Goal: Check status: Check status

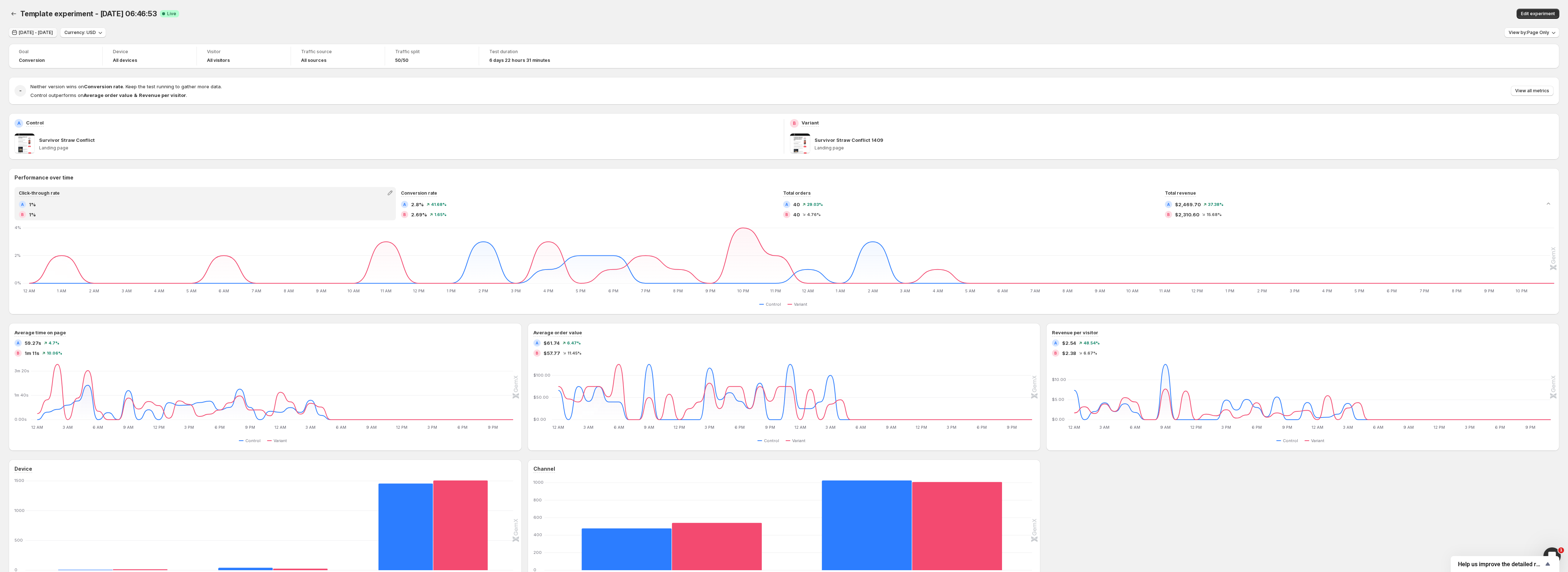
click at [40, 28] on button "Sep 20, 2025 - Sep 21, 2025" at bounding box center [32, 32] width 48 height 10
click at [156, 115] on button "19" at bounding box center [158, 112] width 12 height 12
type input "**********"
click at [249, 180] on span "Apply" at bounding box center [255, 179] width 13 height 5
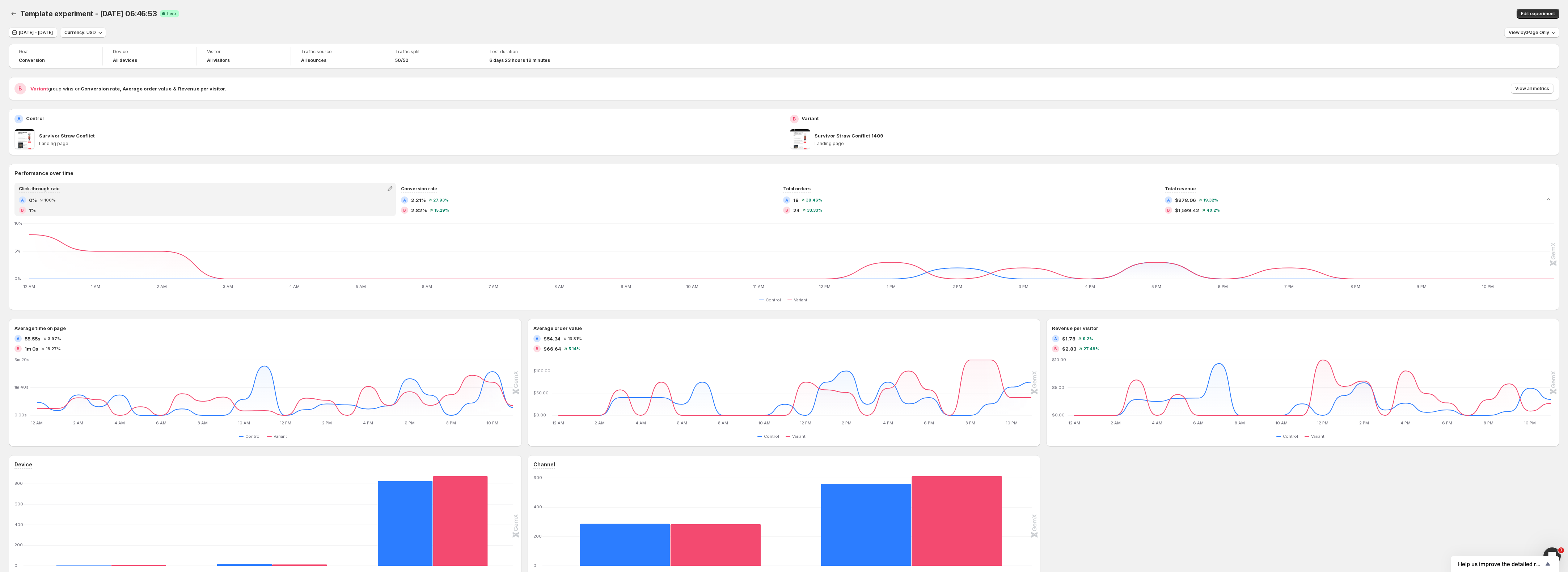
click at [155, 201] on div "A 0% 100 %" at bounding box center [205, 200] width 373 height 7
click at [391, 190] on icon "button" at bounding box center [390, 189] width 5 height 5
click at [315, 159] on div "Goal Conversion Device All devices Visitor All visitors Traffic source All sour…" at bounding box center [784, 320] width 1551 height 553
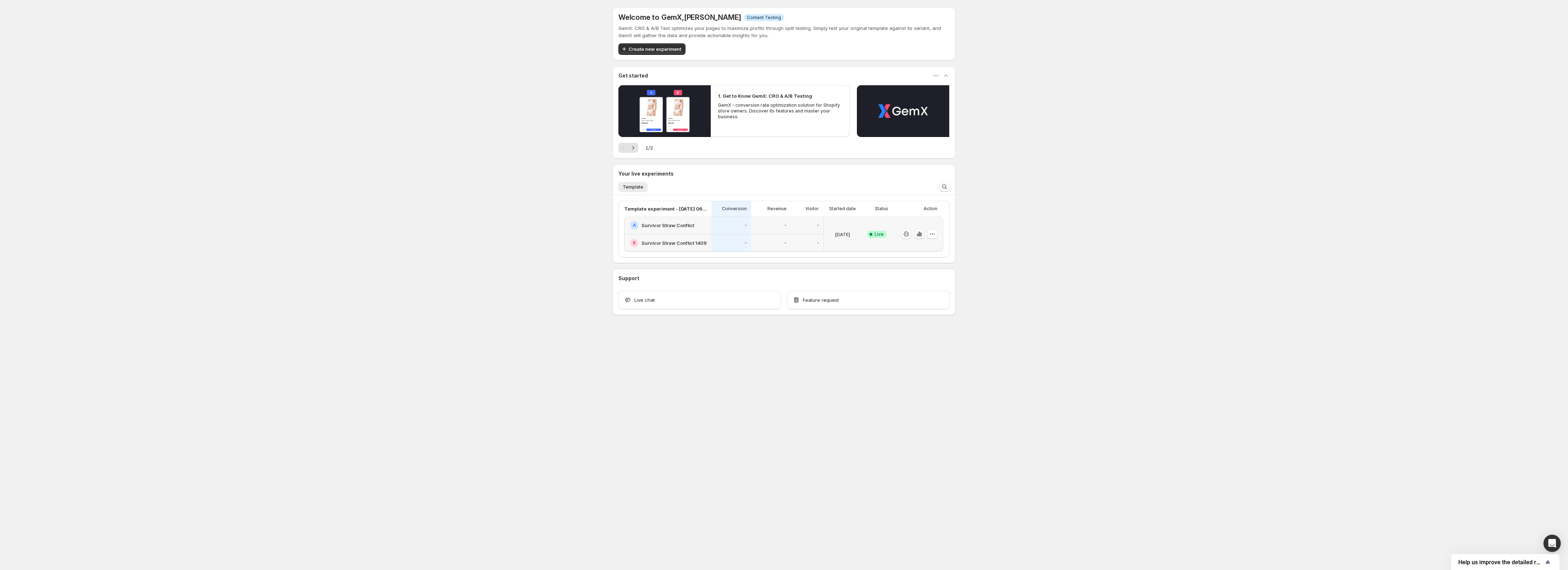
click at [919, 238] on button "button" at bounding box center [919, 234] width 10 height 10
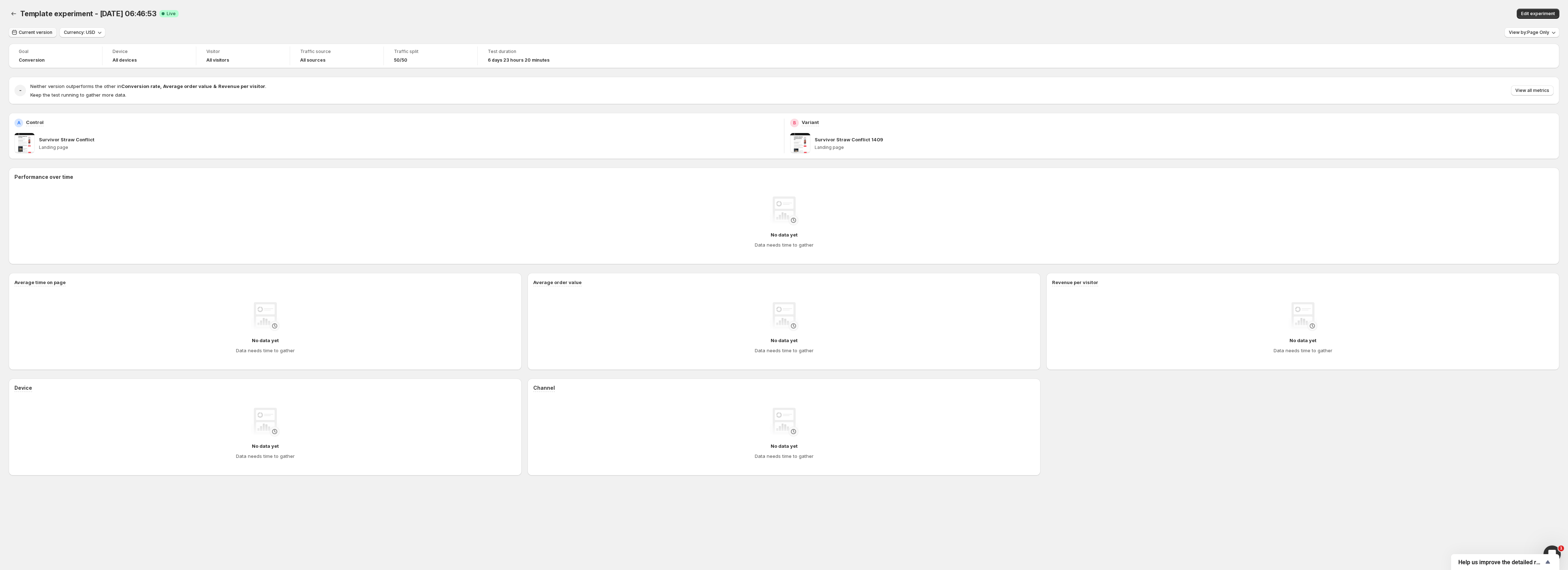
click at [43, 34] on span "Current version" at bounding box center [35, 32] width 33 height 5
click at [172, 110] on button "20" at bounding box center [170, 111] width 12 height 12
type input "**********"
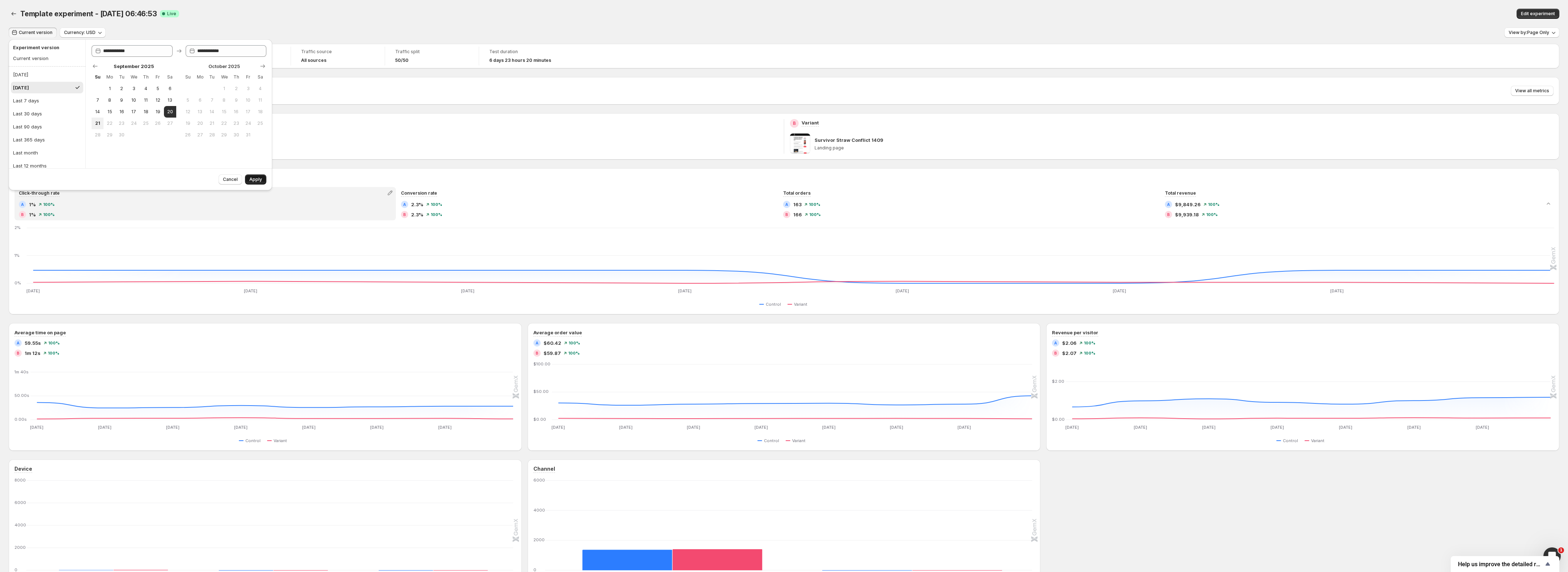
click at [254, 179] on span "Apply" at bounding box center [255, 179] width 13 height 5
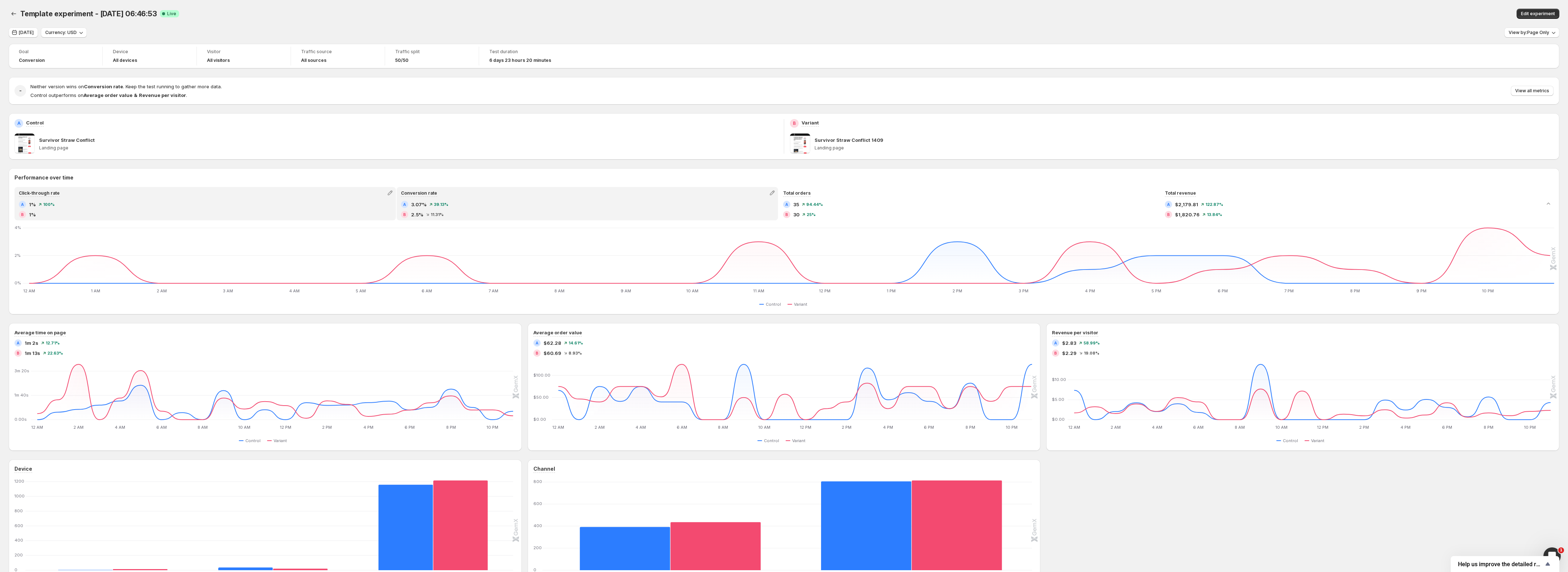
click at [613, 196] on div "Conversion rate" at bounding box center [587, 193] width 380 height 10
click at [179, 214] on div "B 1%" at bounding box center [205, 215] width 373 height 7
click at [614, 208] on div "A 3.07% 39.13 % B 2.5% 11.31 %" at bounding box center [587, 209] width 373 height 17
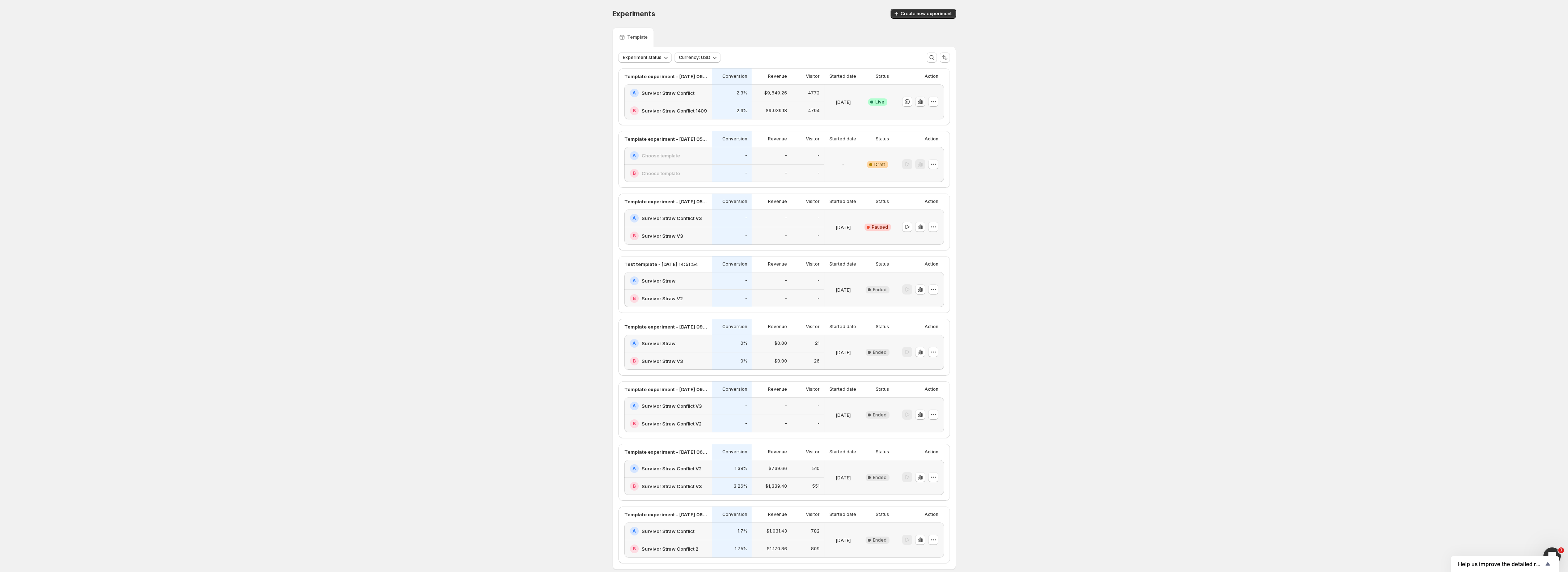
click at [924, 103] on icon "button" at bounding box center [920, 102] width 7 height 7
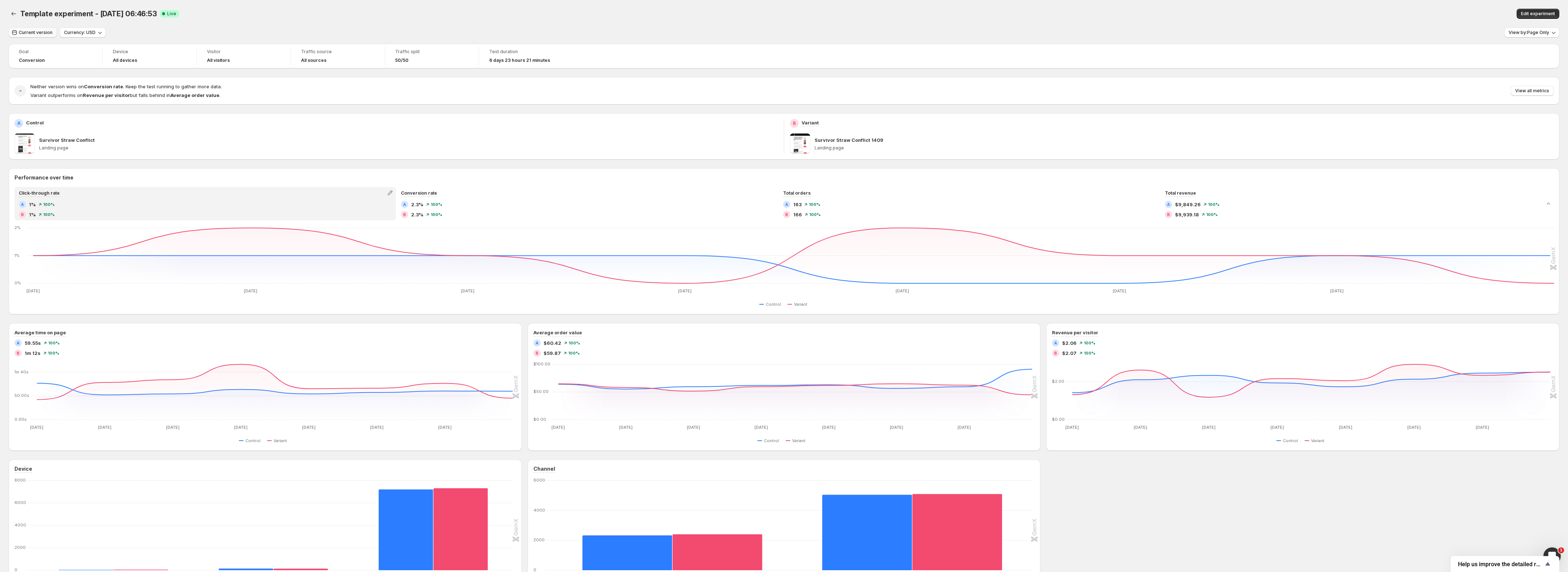
click at [34, 32] on span "Current version" at bounding box center [35, 32] width 34 height 5
click at [149, 114] on button "18" at bounding box center [146, 112] width 12 height 12
type input "**********"
click at [258, 181] on span "Apply" at bounding box center [255, 179] width 13 height 5
